Goal: Transaction & Acquisition: Purchase product/service

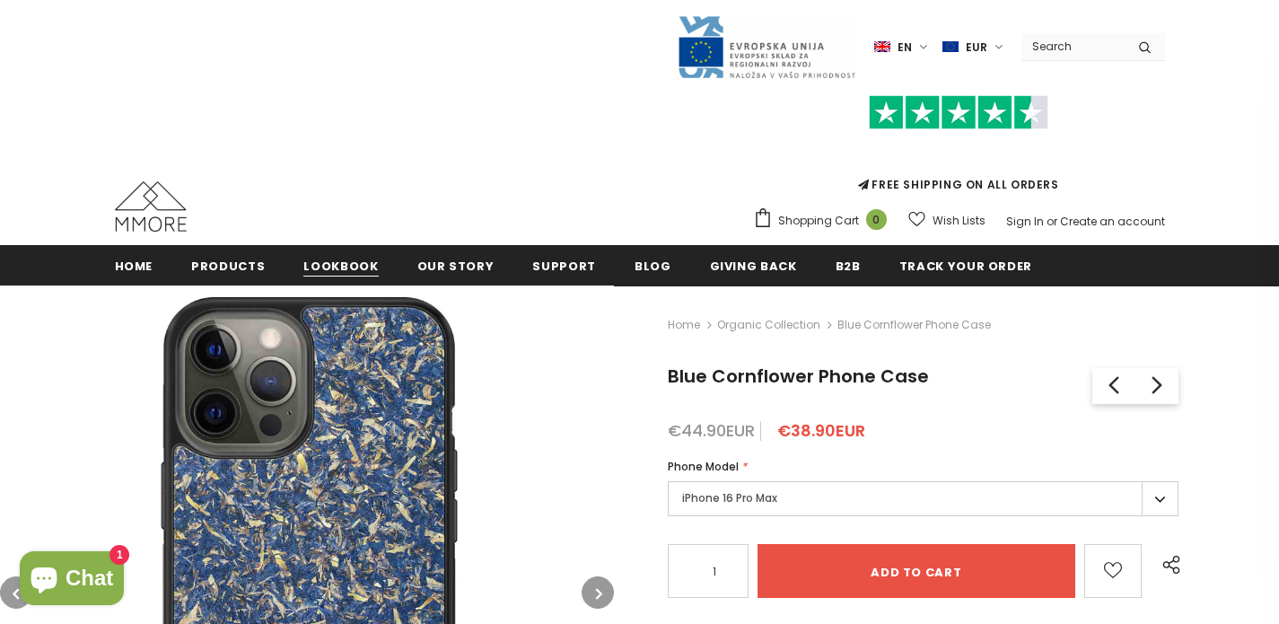
scroll to position [155, 0]
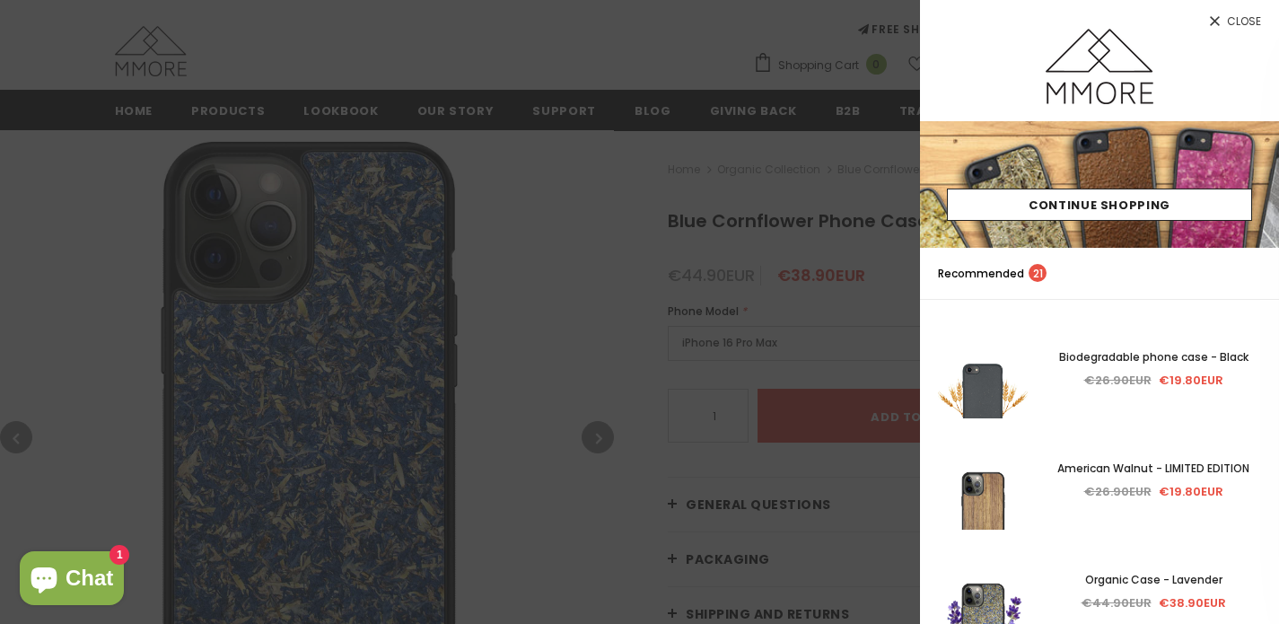
click at [857, 289] on div at bounding box center [639, 312] width 1279 height 624
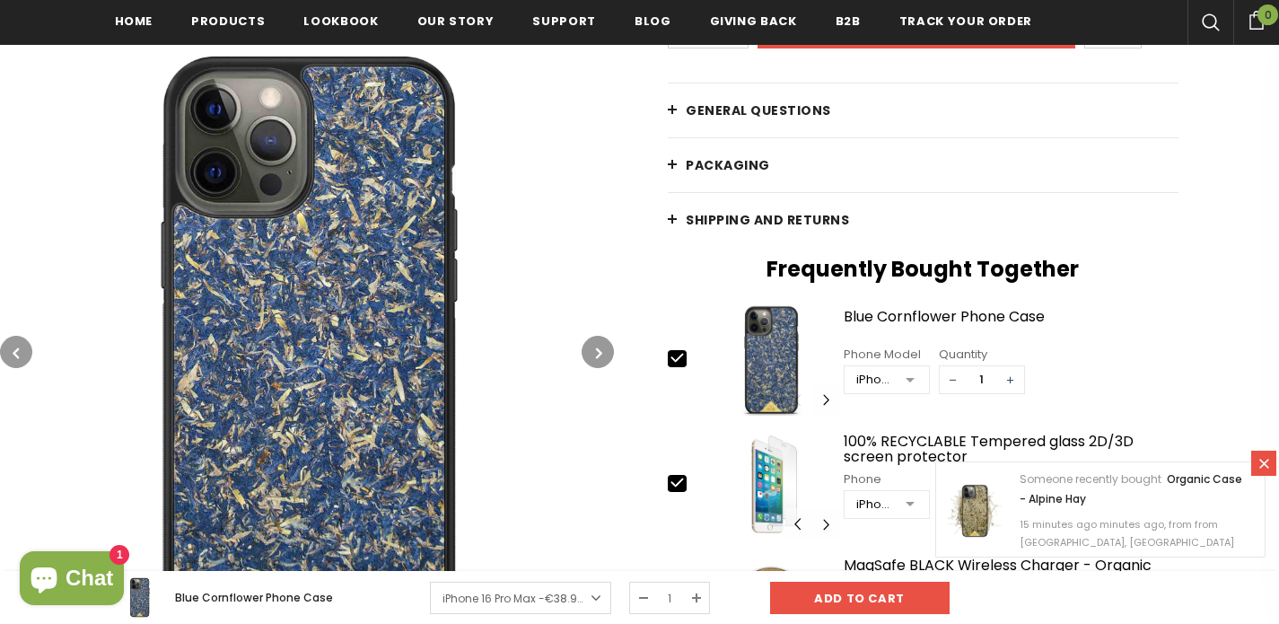
scroll to position [569, 0]
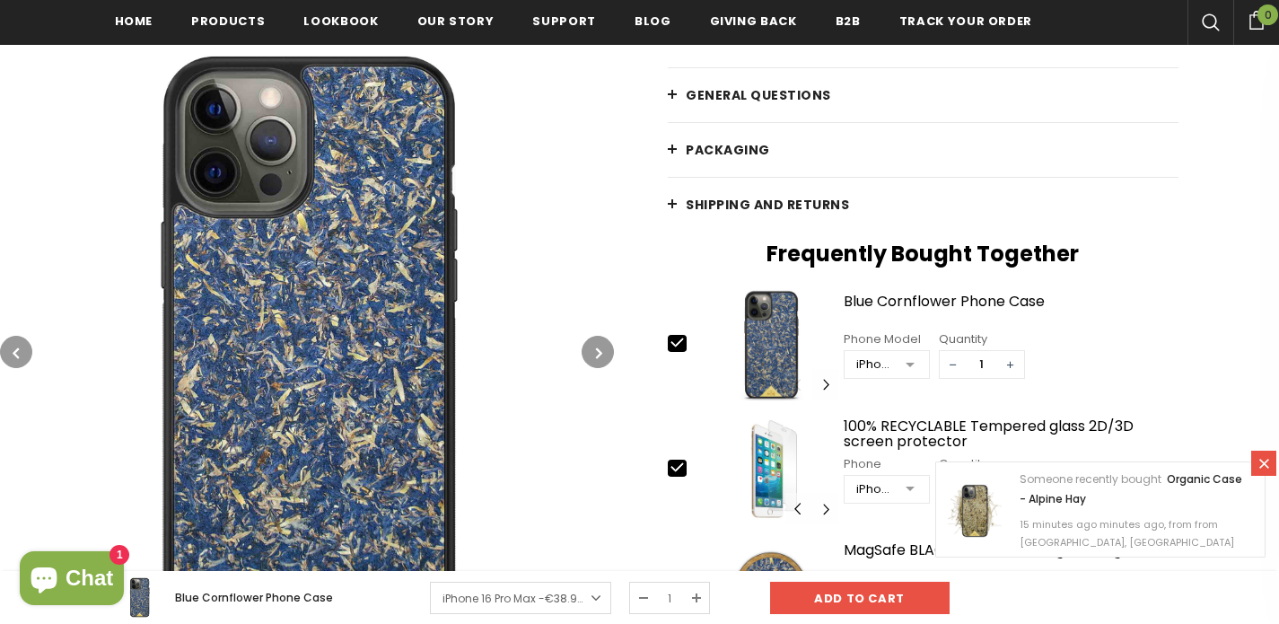
click at [340, 308] on img at bounding box center [307, 352] width 614 height 614
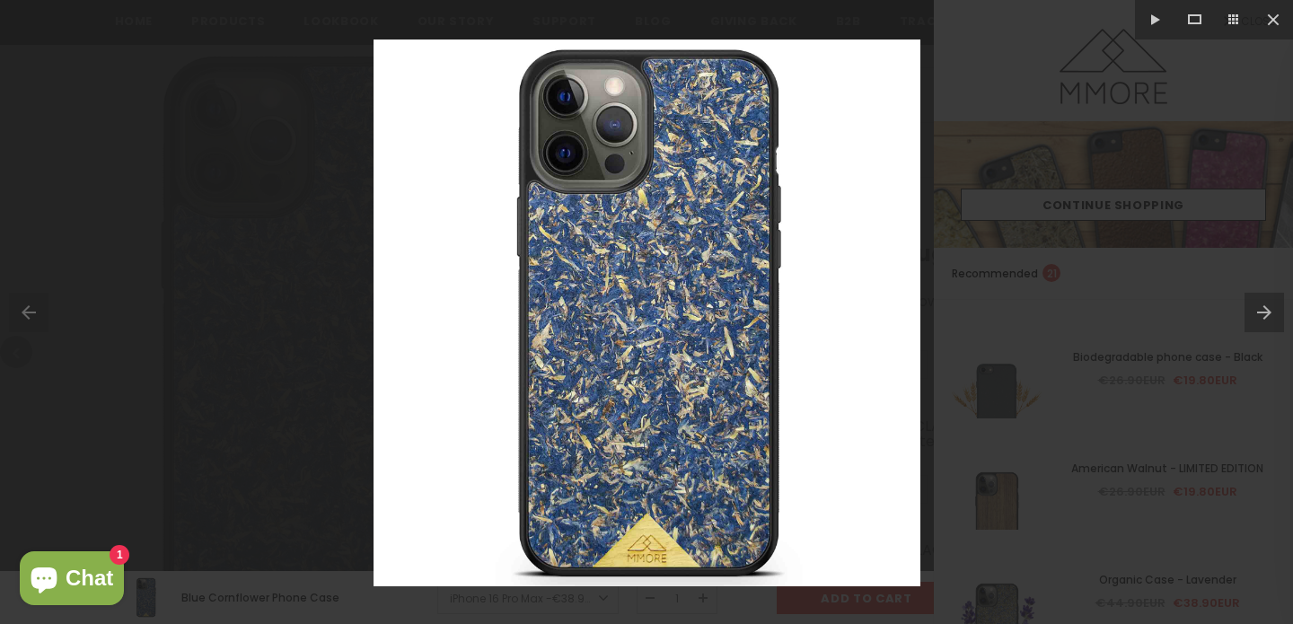
click at [208, 295] on div at bounding box center [646, 312] width 1293 height 624
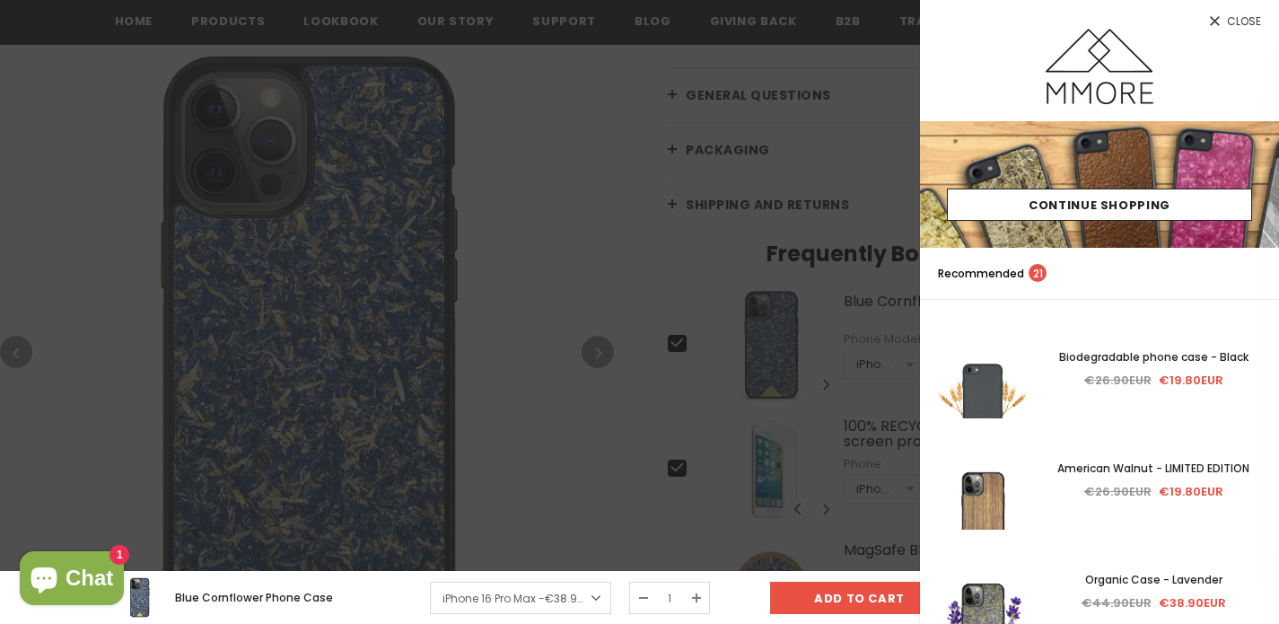
click at [592, 122] on div at bounding box center [639, 312] width 1279 height 624
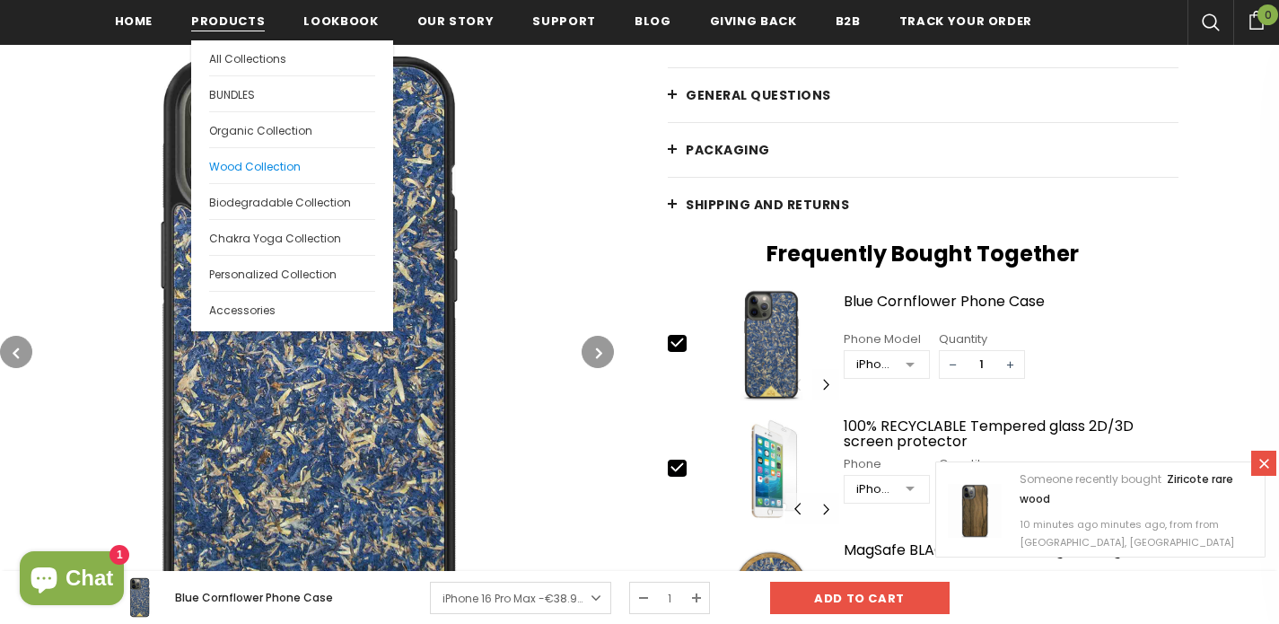
click at [241, 160] on span "Wood Collection" at bounding box center [255, 166] width 92 height 15
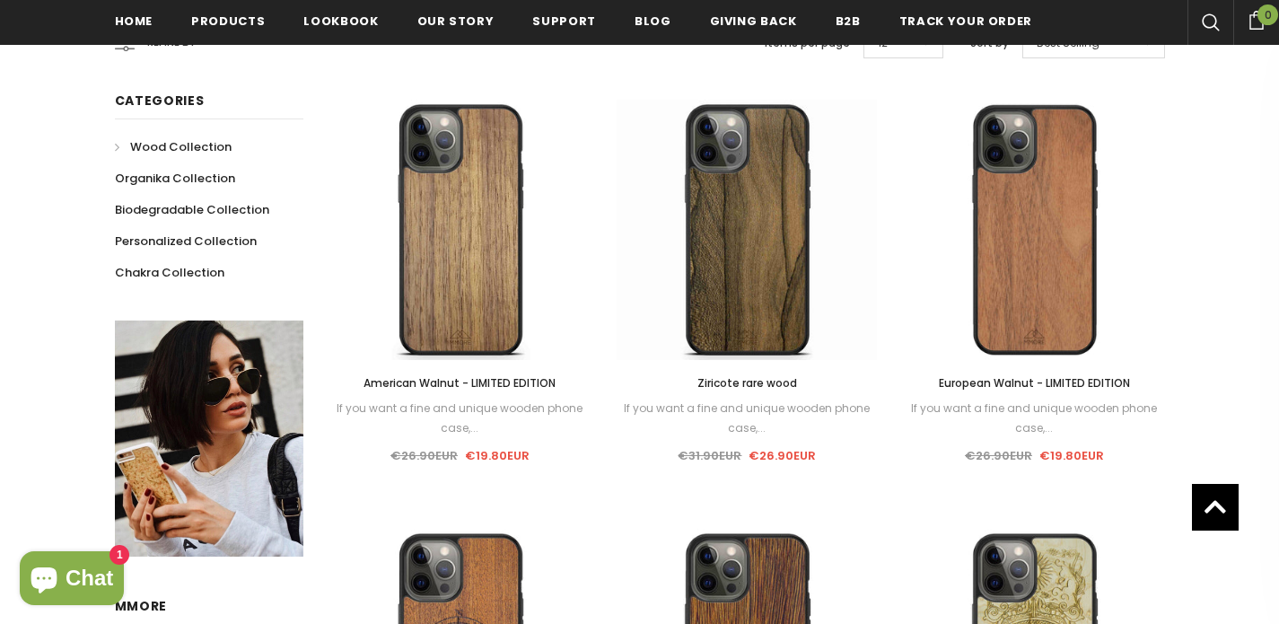
scroll to position [279, 0]
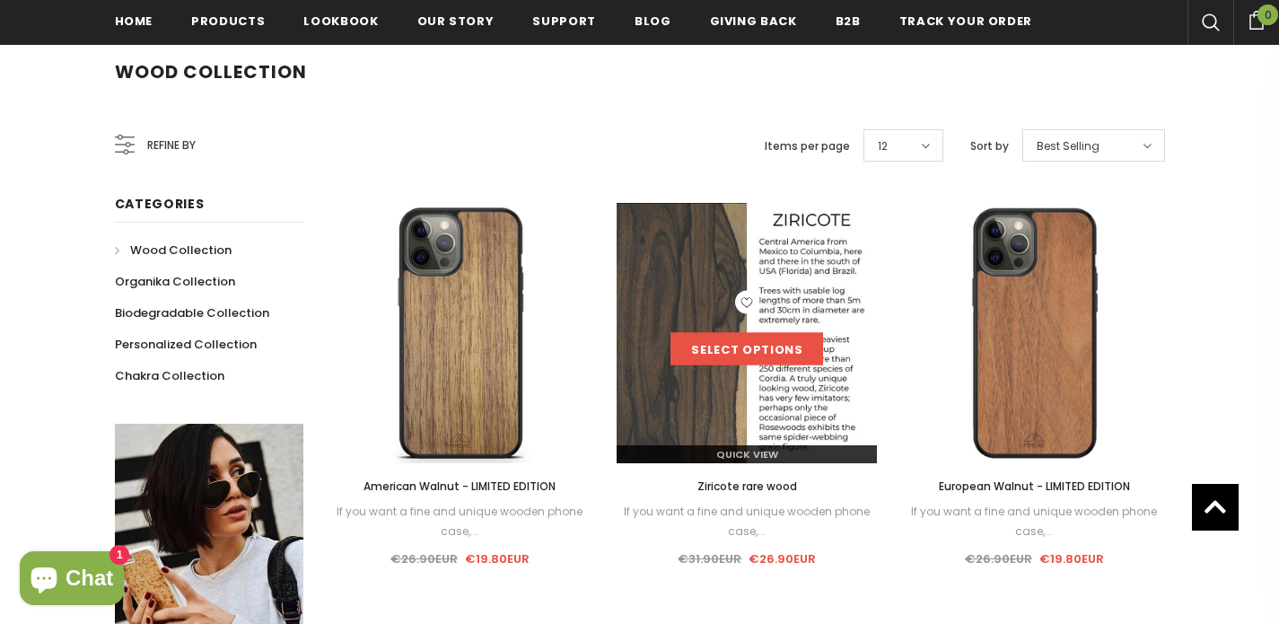
click at [767, 356] on link "Select options" at bounding box center [747, 349] width 153 height 32
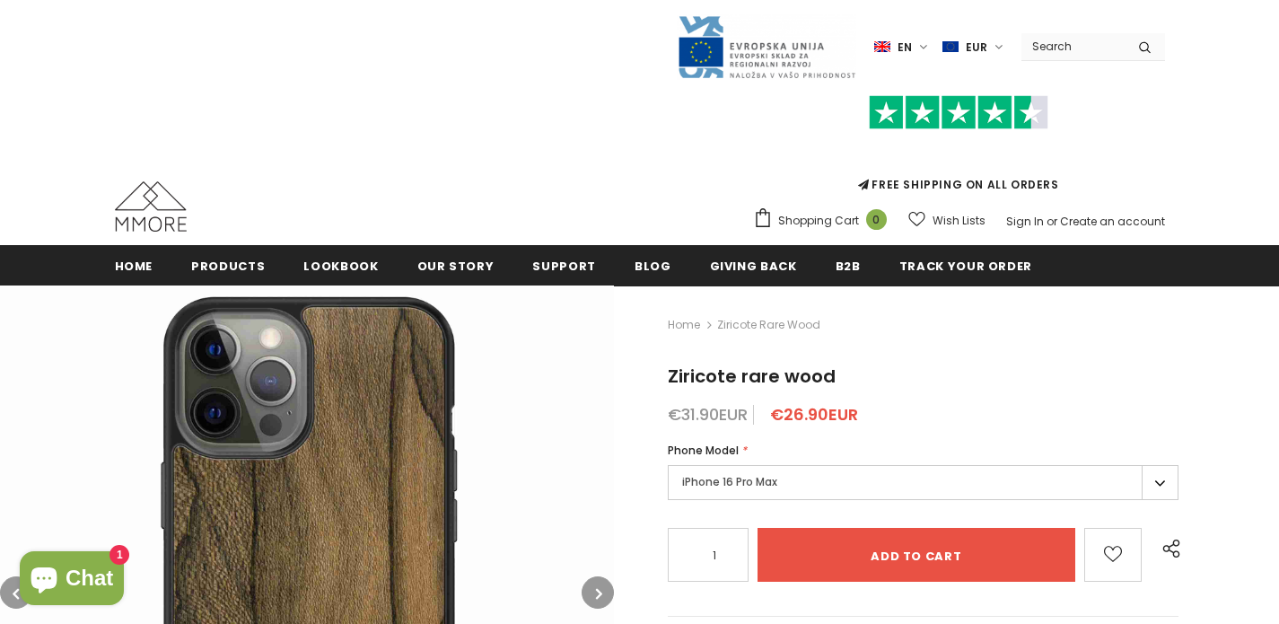
click at [337, 397] on img at bounding box center [307, 593] width 614 height 614
